Goal: Find specific page/section: Find specific page/section

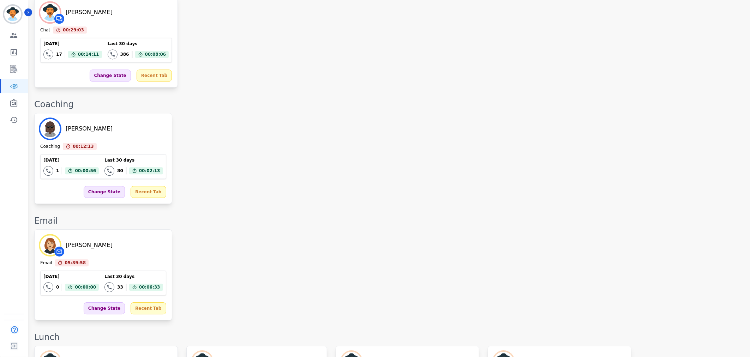
scroll to position [788, 0]
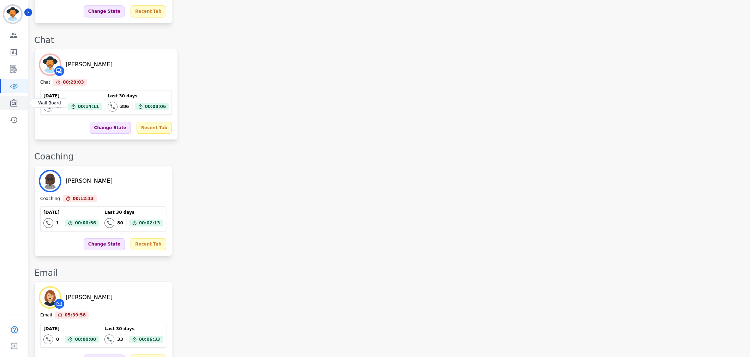
click at [12, 107] on icon "Sidebar" at bounding box center [14, 103] width 8 height 8
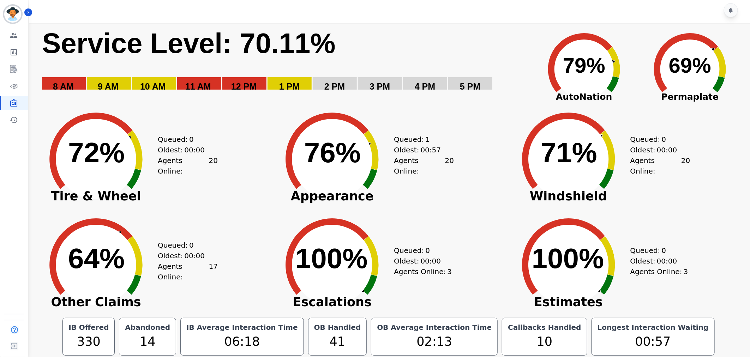
scroll to position [4, 0]
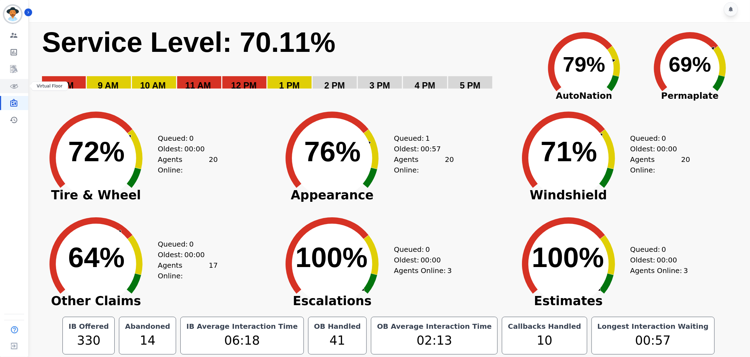
click at [12, 89] on icon "Sidebar" at bounding box center [14, 86] width 8 height 8
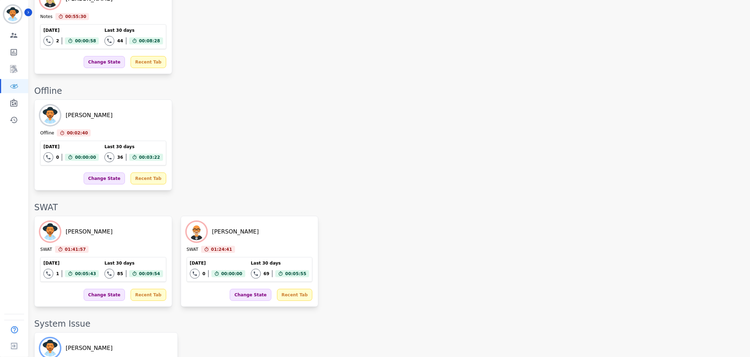
scroll to position [1537, 0]
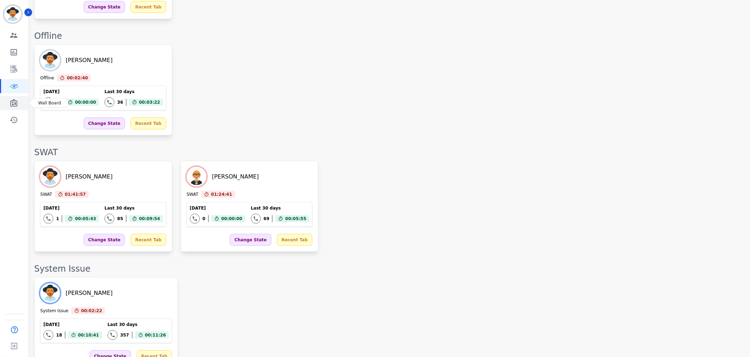
click at [13, 103] on icon "Sidebar" at bounding box center [13, 103] width 7 height 8
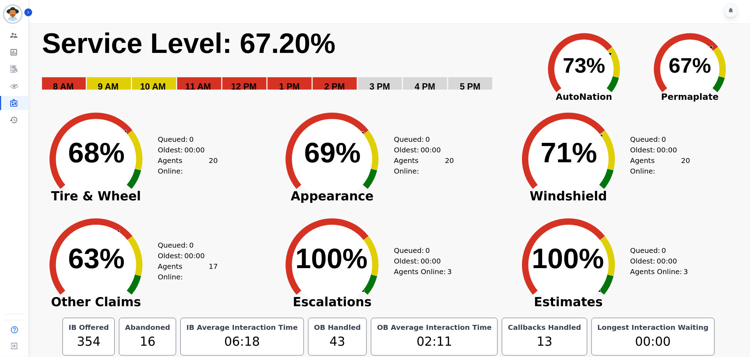
scroll to position [4, 0]
